Goal: Task Accomplishment & Management: Complete application form

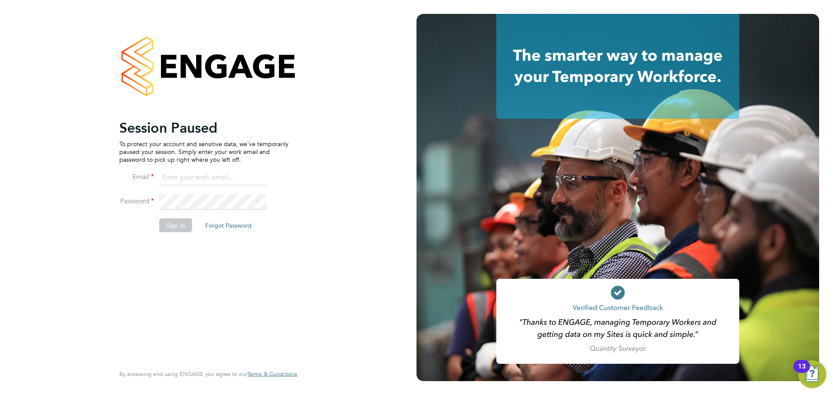
type input "louis@xede.co.uk"
click at [171, 228] on button "Sign In" at bounding box center [175, 225] width 33 height 14
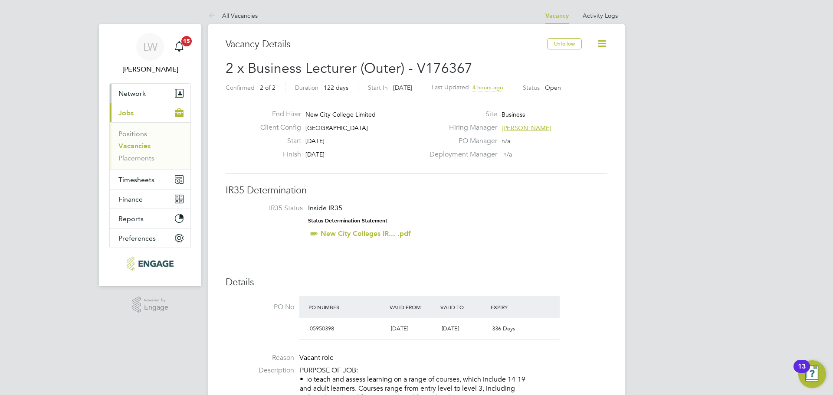
click at [154, 95] on button "Network" at bounding box center [150, 93] width 81 height 19
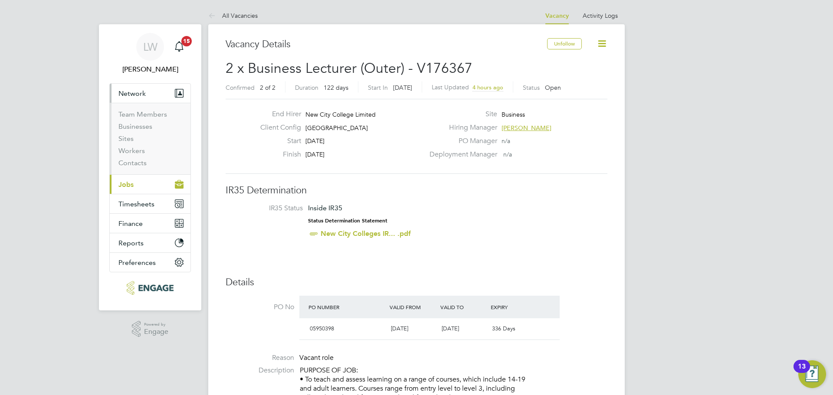
click at [136, 181] on button "Current page: Jobs" at bounding box center [150, 184] width 81 height 19
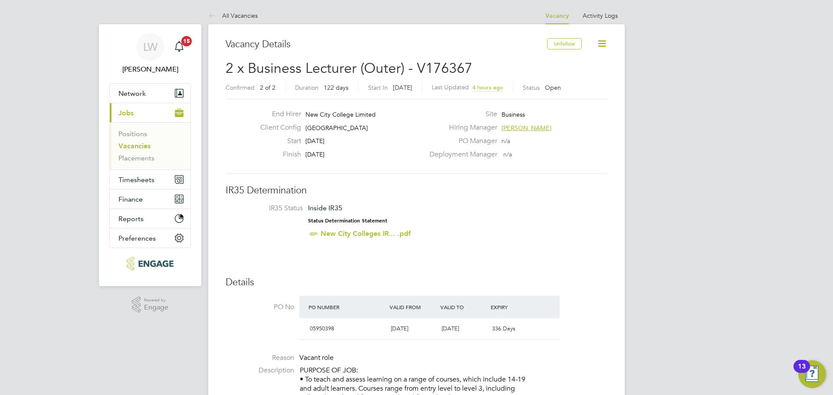
click at [131, 147] on link "Vacancies" at bounding box center [134, 146] width 32 height 8
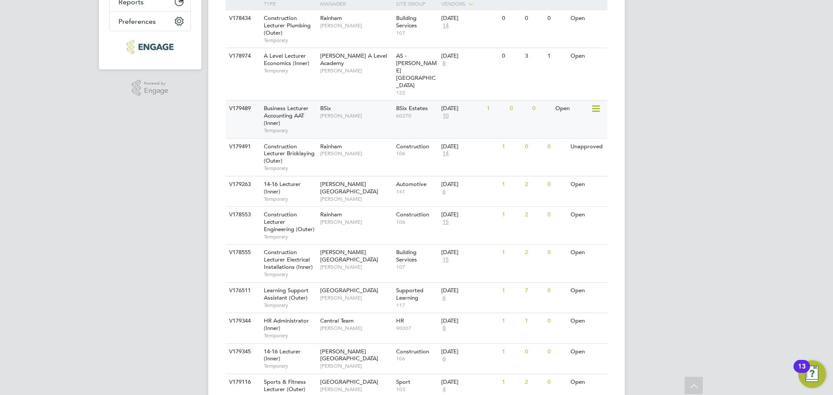
click at [367, 101] on div "BSix [PERSON_NAME]" at bounding box center [356, 112] width 76 height 23
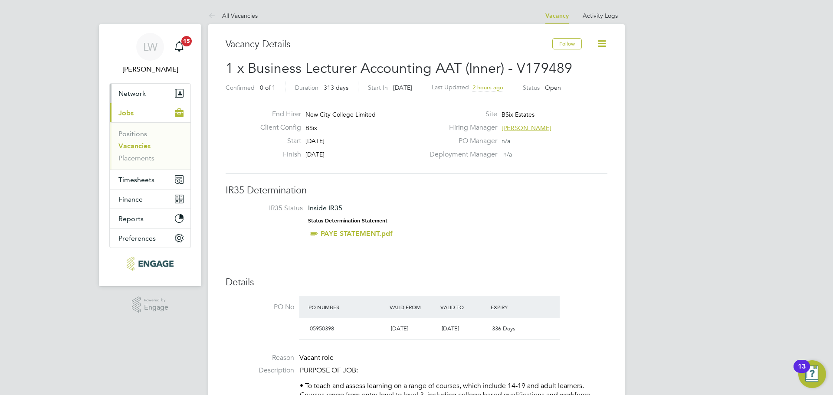
click at [144, 90] on span "Network" at bounding box center [131, 93] width 27 height 8
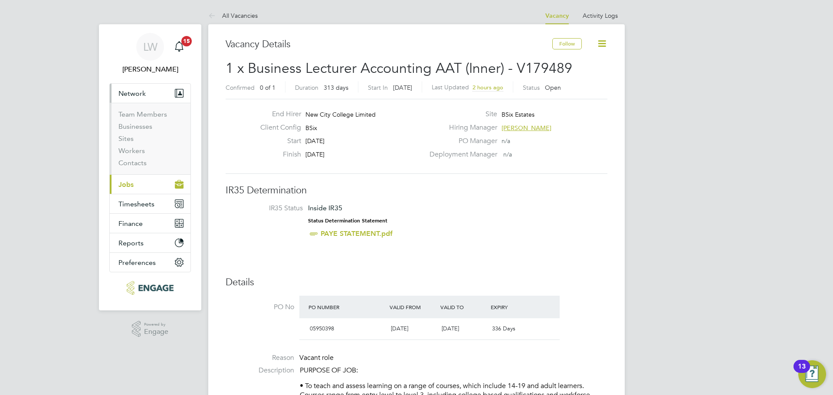
click at [139, 180] on button "Current page: Jobs" at bounding box center [150, 184] width 81 height 19
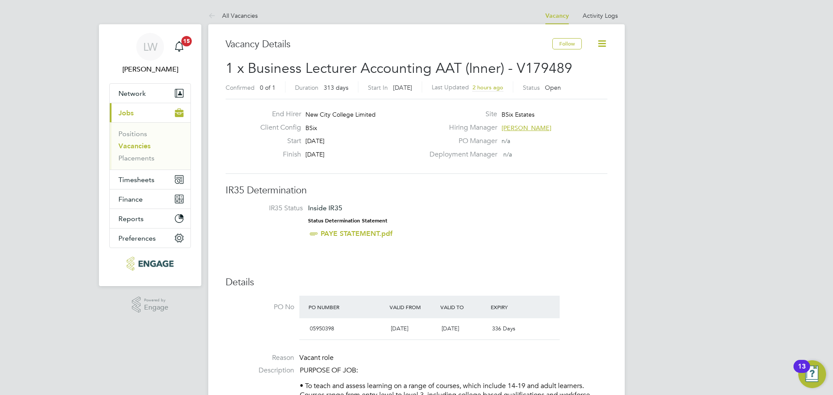
click at [141, 147] on link "Vacancies" at bounding box center [134, 146] width 32 height 8
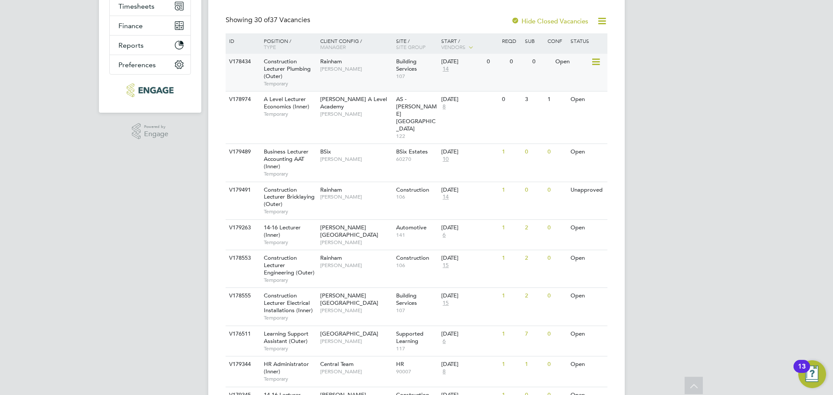
scroll to position [217, 0]
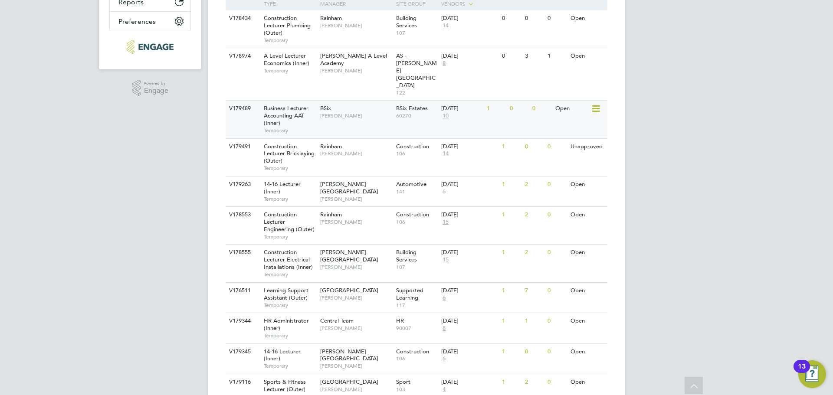
click at [344, 101] on div "BSix [PERSON_NAME]" at bounding box center [356, 112] width 76 height 23
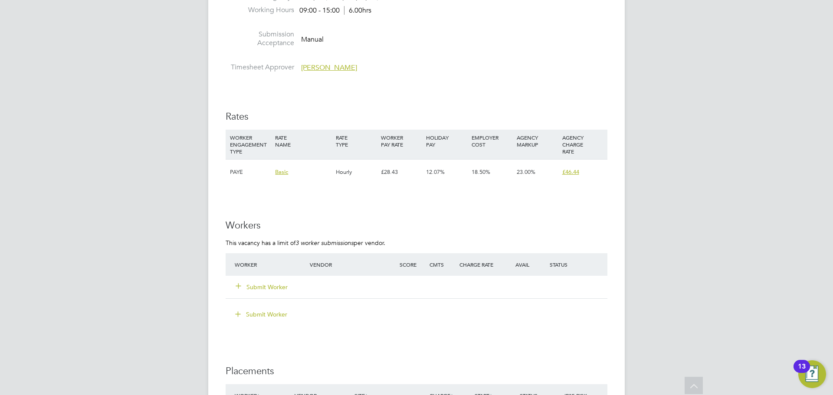
scroll to position [1258, 0]
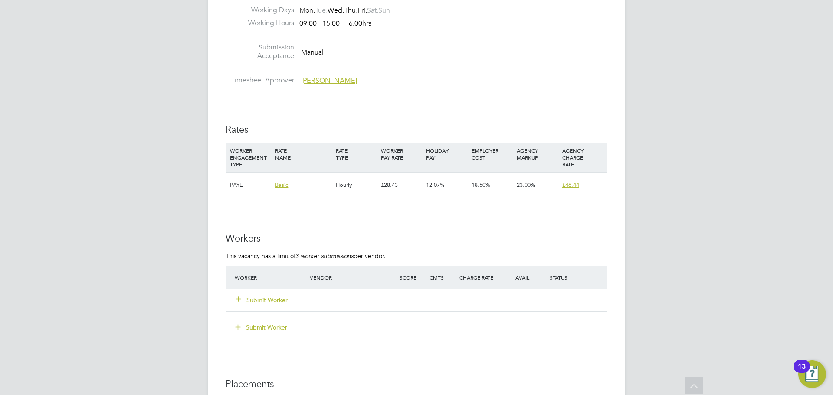
click at [267, 298] on button "Submit Worker" at bounding box center [262, 300] width 52 height 9
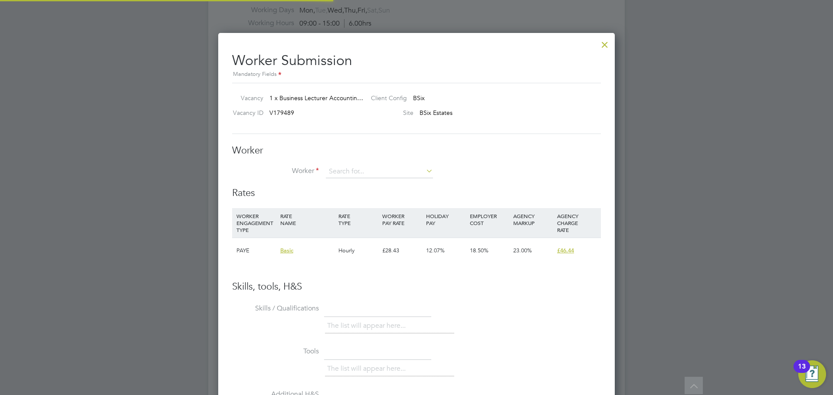
scroll to position [527, 397]
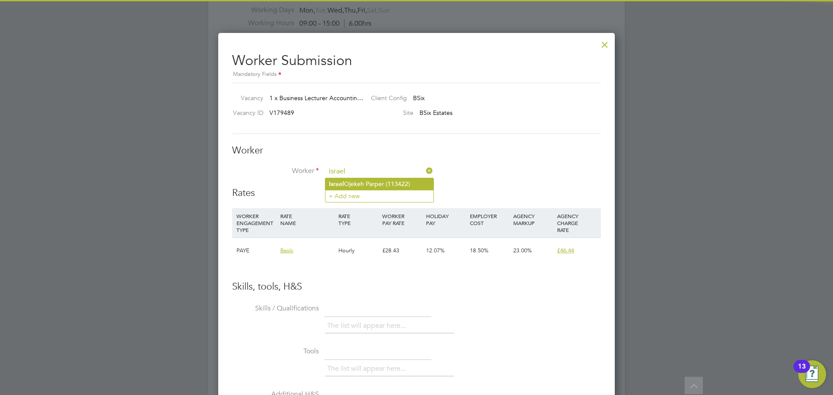
click at [361, 181] on li "Israel Ojekeh Parper (113422)" at bounding box center [379, 184] width 108 height 12
type input "Israel Ojekeh Parper (113422)"
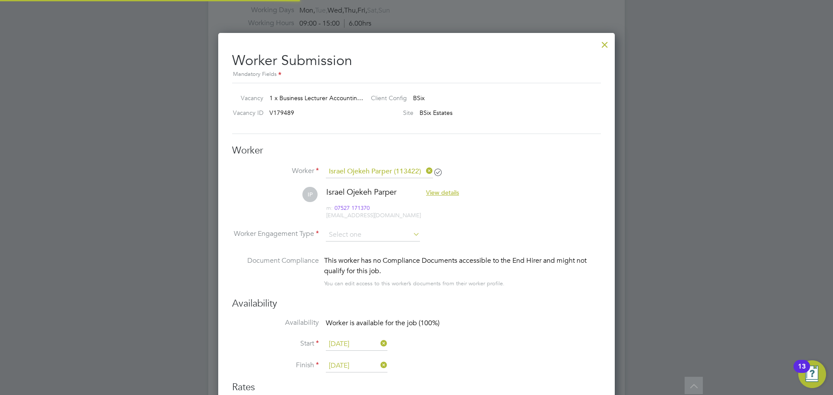
scroll to position [4, 4]
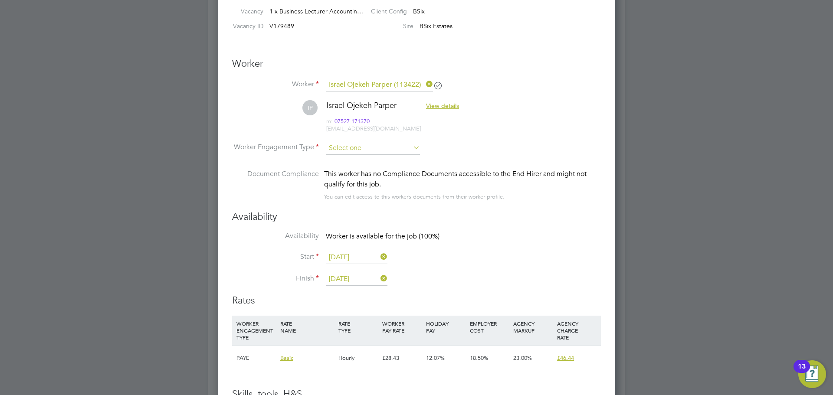
click at [364, 147] on input at bounding box center [373, 148] width 94 height 13
click at [347, 174] on li "PAYE" at bounding box center [372, 171] width 95 height 11
type input "PAYE"
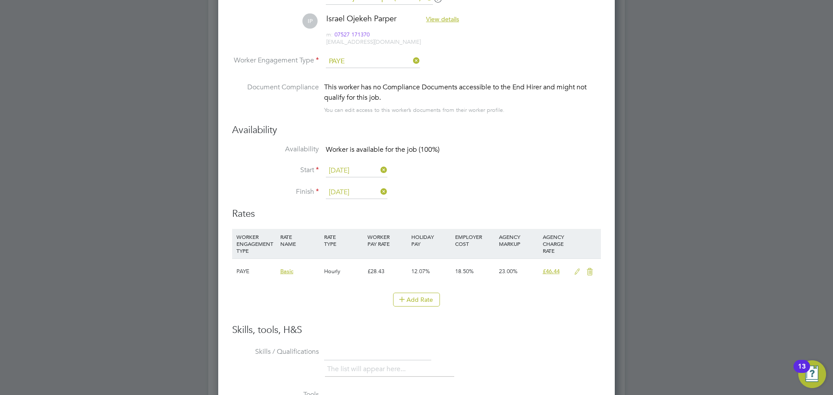
click at [579, 269] on icon at bounding box center [577, 272] width 11 height 7
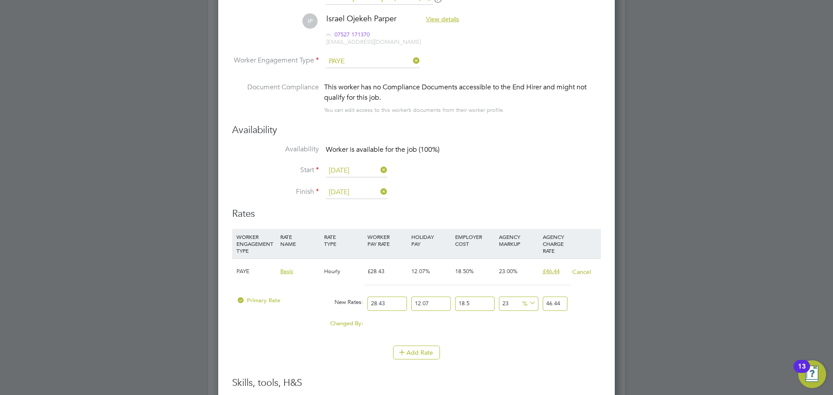
drag, startPoint x: 393, startPoint y: 303, endPoint x: 366, endPoint y: 306, distance: 27.1
click at [366, 306] on div "28.43" at bounding box center [387, 303] width 44 height 23
type input "3"
type input "4.900428855"
type input "33"
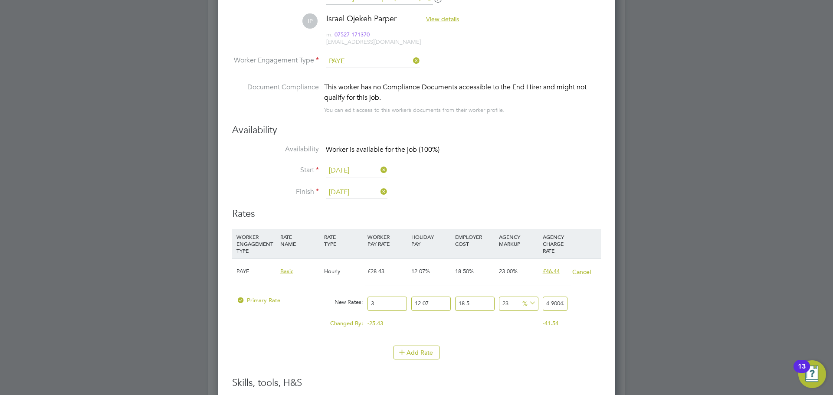
type input "53.904717405"
type input "33"
click at [526, 177] on li "Start 01 Sep 2025" at bounding box center [416, 175] width 369 height 22
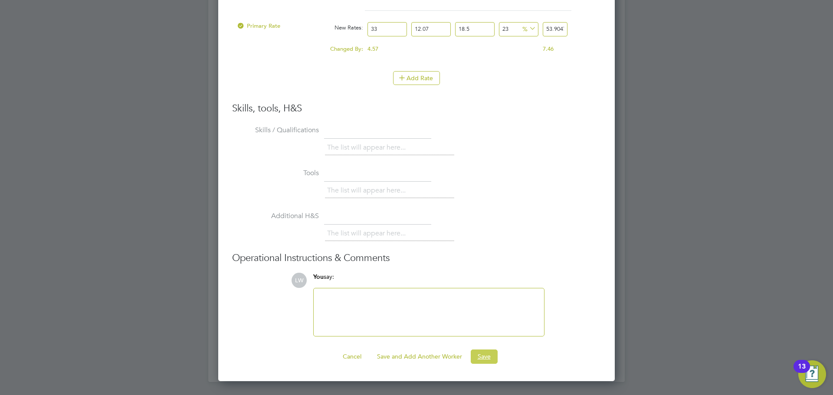
click at [482, 354] on button "Save" at bounding box center [484, 357] width 27 height 14
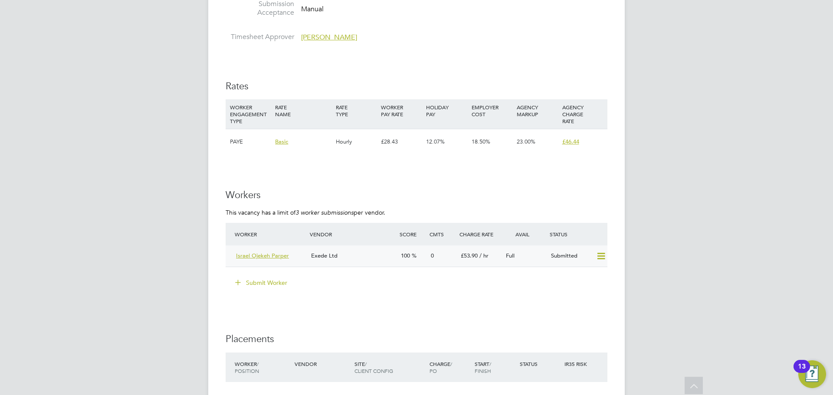
click at [374, 257] on div "Exede Ltd" at bounding box center [353, 256] width 90 height 14
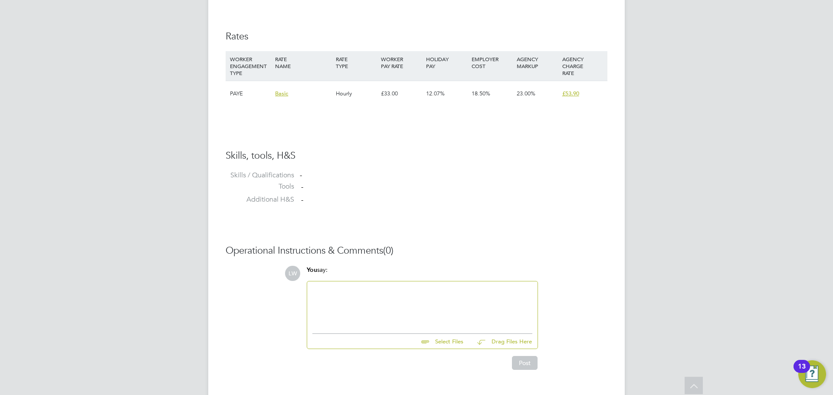
scroll to position [590, 0]
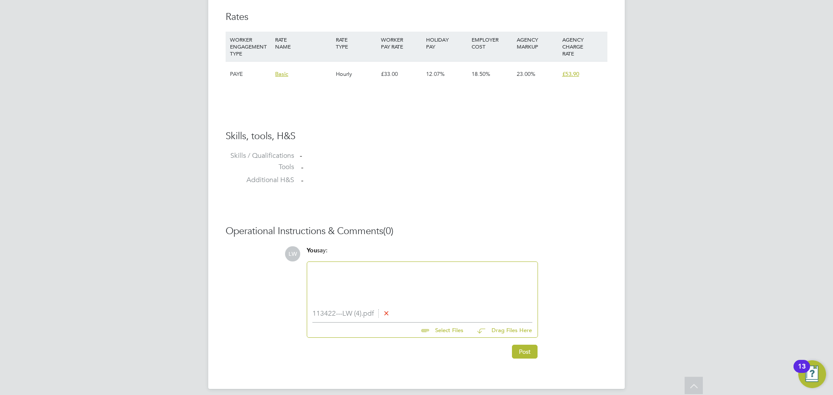
click at [374, 281] on div at bounding box center [422, 285] width 220 height 37
click at [519, 351] on button "Post" at bounding box center [525, 352] width 26 height 14
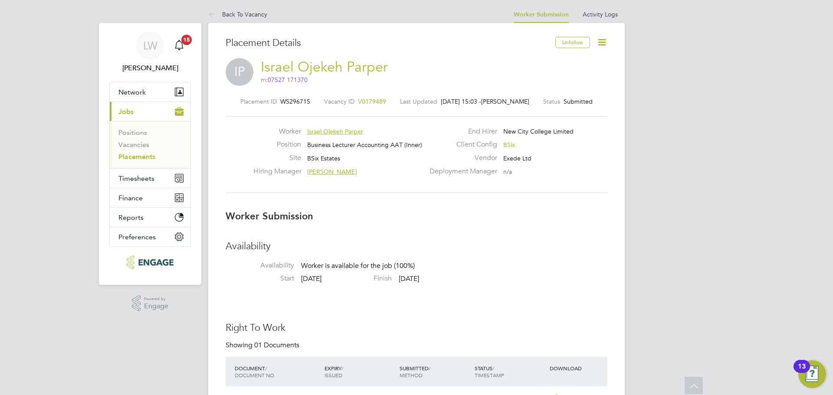
scroll to position [0, 0]
